Goal: Check status

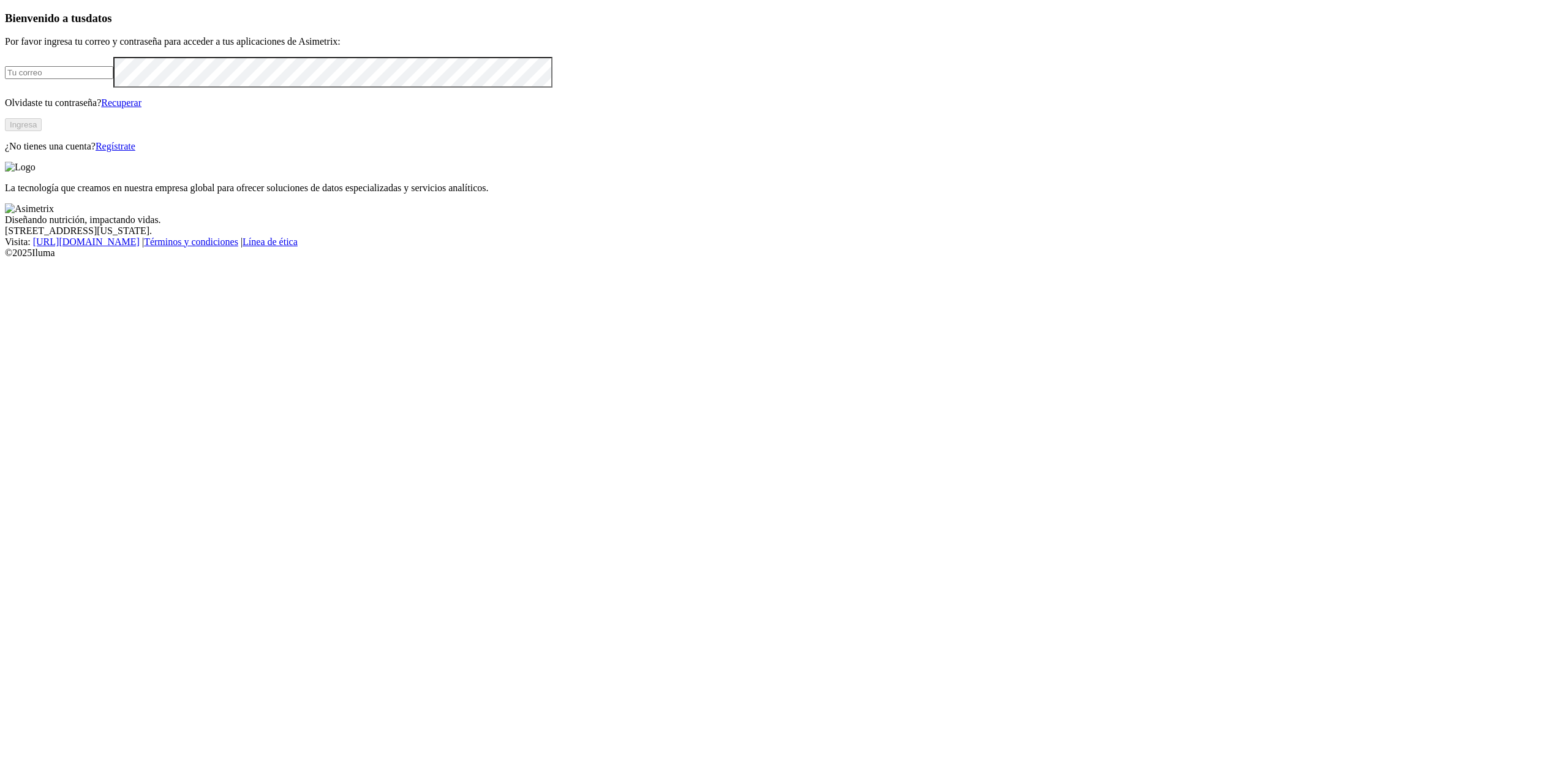
type input "[EMAIL_ADDRESS][DOMAIN_NAME]"
click at [41, 131] on button "Ingresa" at bounding box center [23, 124] width 37 height 13
